Goal: Navigation & Orientation: Find specific page/section

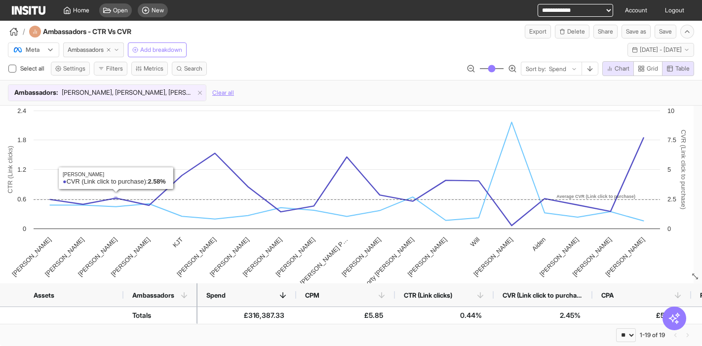
select select "**"
click at [111, 70] on button "Filters" at bounding box center [111, 69] width 34 height 14
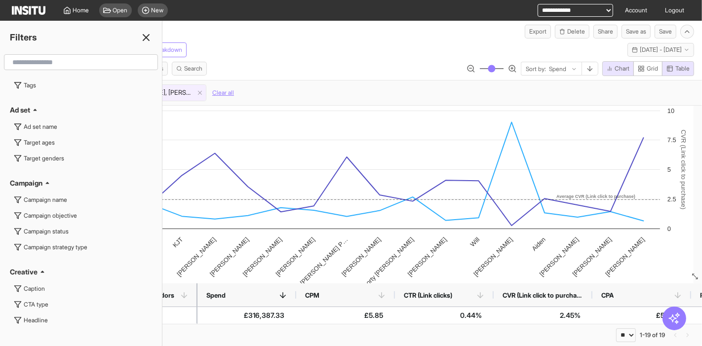
scroll to position [3295, 0]
click at [147, 40] on icon at bounding box center [146, 38] width 12 height 12
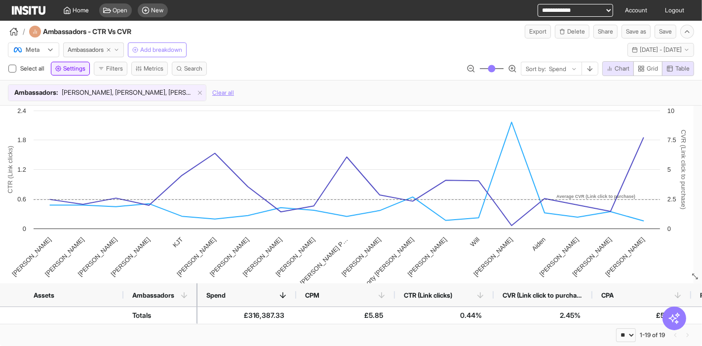
click at [64, 68] on span "Settings" at bounding box center [74, 69] width 22 height 8
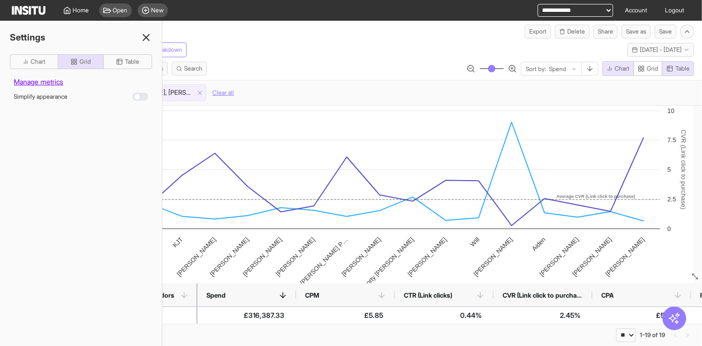
click at [152, 39] on div "Settings" at bounding box center [81, 38] width 162 height 14
click at [147, 36] on line at bounding box center [146, 38] width 6 height 6
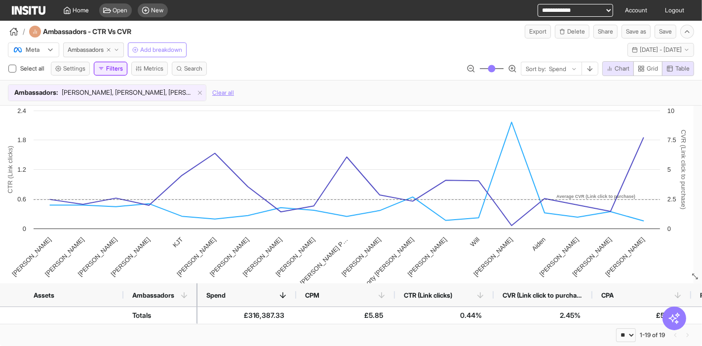
click at [115, 70] on button "Filters" at bounding box center [111, 69] width 34 height 14
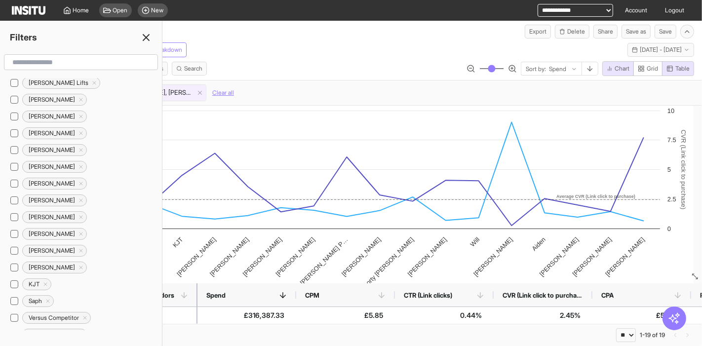
scroll to position [0, 0]
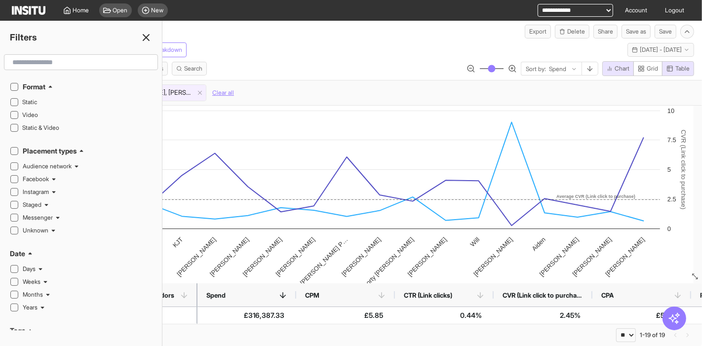
click at [146, 37] on line at bounding box center [146, 38] width 6 height 6
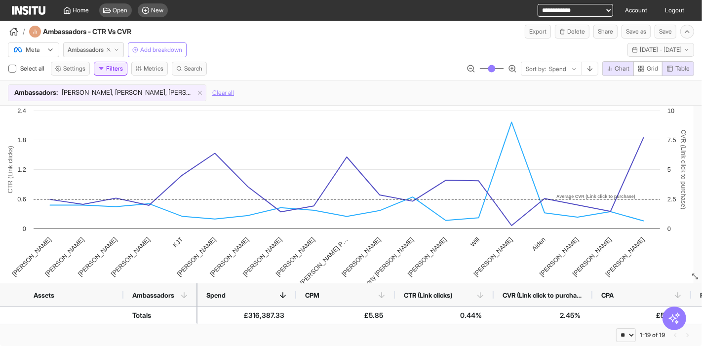
click at [119, 65] on button "Filters" at bounding box center [111, 69] width 34 height 14
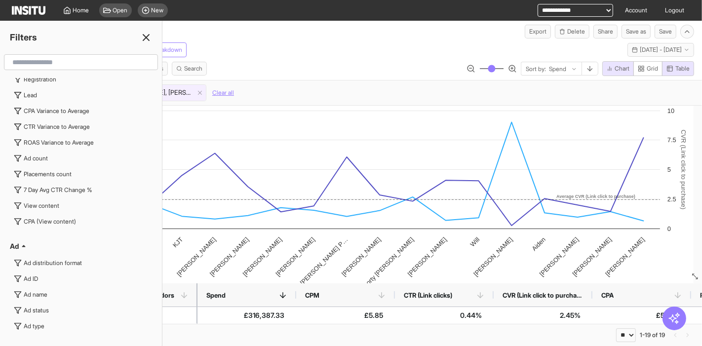
scroll to position [3295, 0]
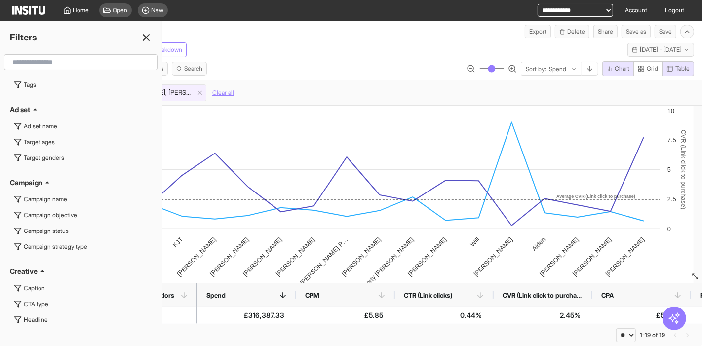
click at [147, 32] on icon at bounding box center [146, 38] width 12 height 12
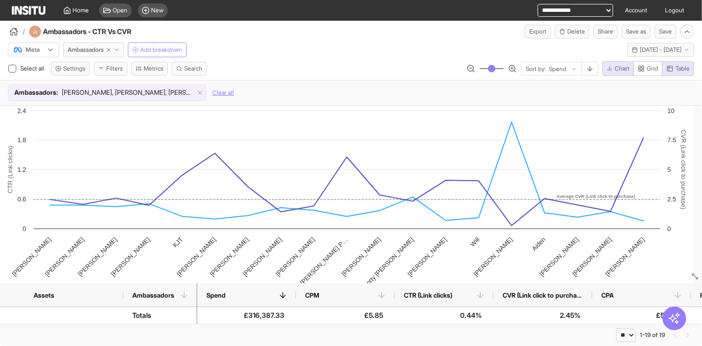
click at [162, 47] on span "Add breakdown" at bounding box center [161, 50] width 42 height 8
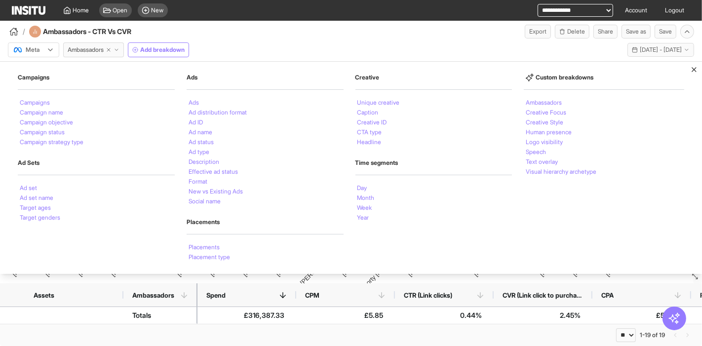
click at [691, 70] on icon at bounding box center [694, 70] width 8 height 8
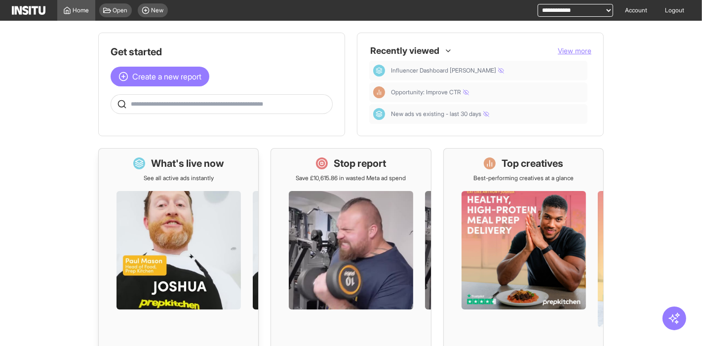
click at [236, 153] on div "What's live now See all active ads instantly" at bounding box center [178, 257] width 160 height 219
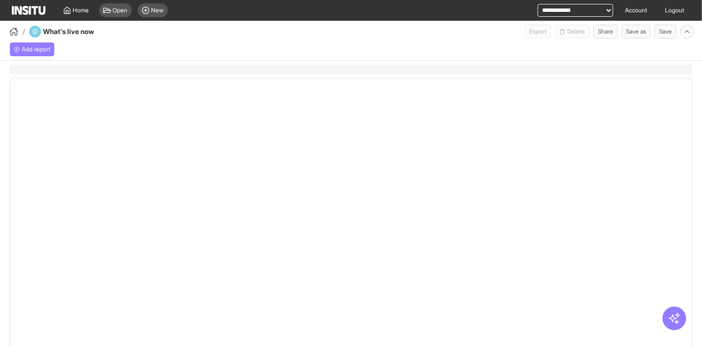
select select "**"
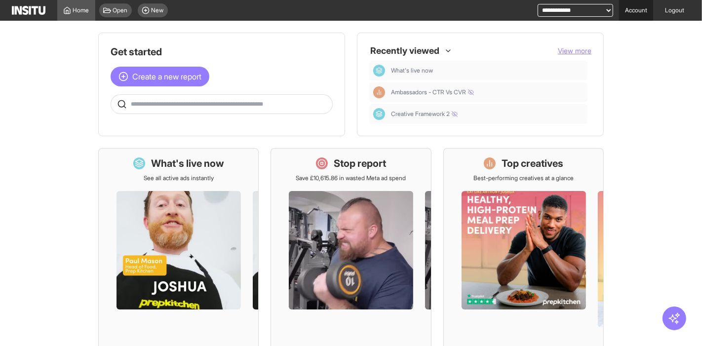
click at [640, 14] on link "Account" at bounding box center [636, 10] width 34 height 21
click at [635, 13] on link "Account" at bounding box center [636, 10] width 34 height 21
click at [70, 11] on icon at bounding box center [67, 10] width 8 height 8
click at [116, 6] on span "Open" at bounding box center [120, 10] width 15 height 8
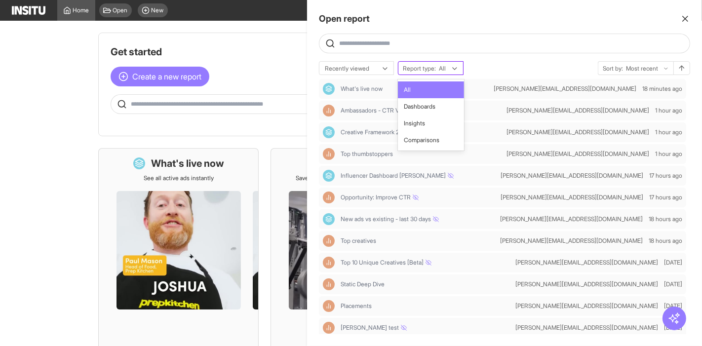
click at [439, 67] on input "text" at bounding box center [438, 69] width 1 height 8
click at [426, 103] on span "Dashboards" at bounding box center [420, 106] width 32 height 9
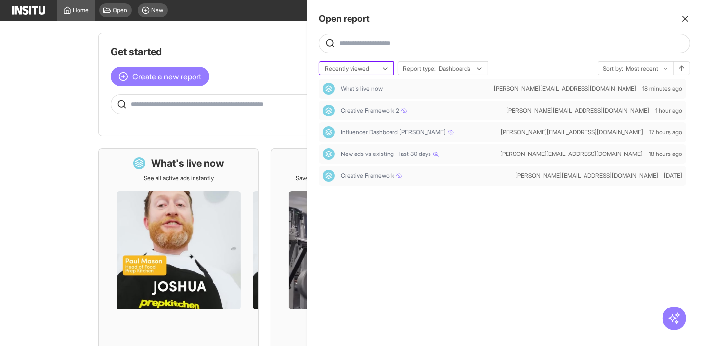
click at [366, 66] on div at bounding box center [349, 69] width 51 height 10
click at [361, 109] on span "Recently updated" at bounding box center [348, 106] width 47 height 9
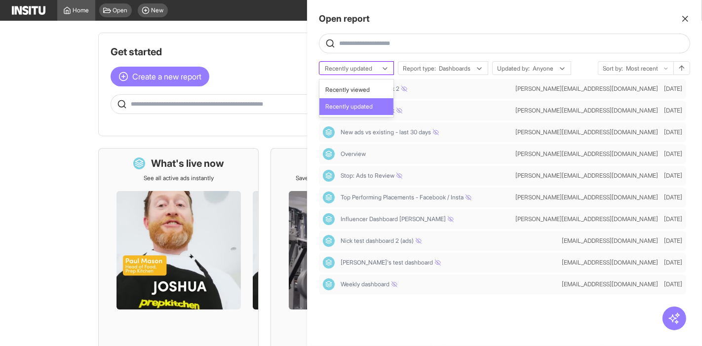
click at [365, 67] on div at bounding box center [349, 69] width 51 height 10
click at [364, 88] on span "Recently viewed" at bounding box center [347, 89] width 44 height 9
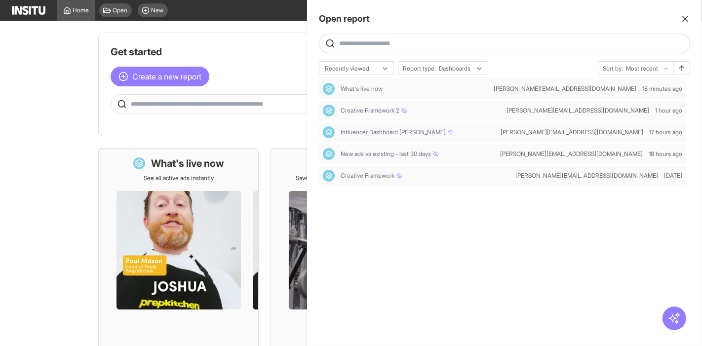
click at [687, 19] on icon "button" at bounding box center [685, 19] width 10 height 10
